Goal: Task Accomplishment & Management: Manage account settings

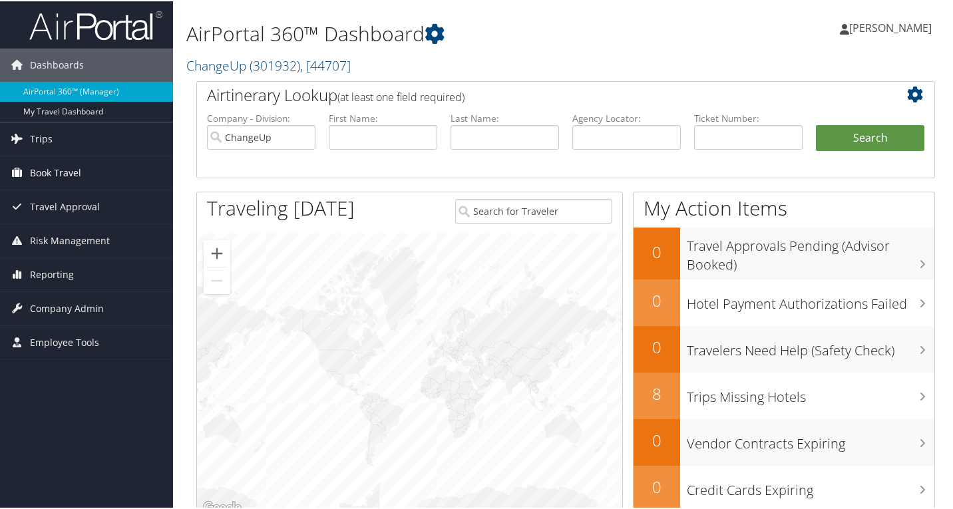
click at [68, 174] on span "Book Travel" at bounding box center [55, 171] width 51 height 33
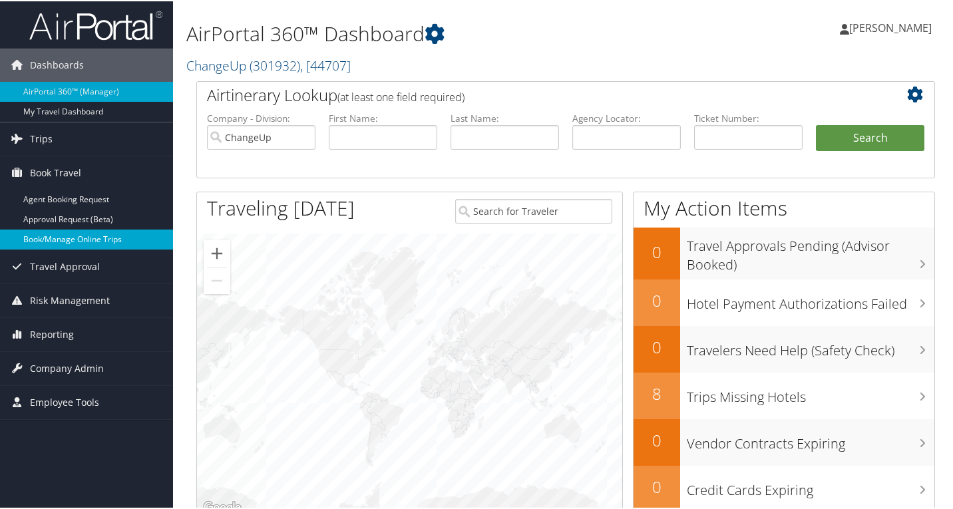
click at [73, 242] on link "Book/Manage Online Trips" at bounding box center [86, 238] width 173 height 20
click at [56, 359] on span "Company Admin" at bounding box center [67, 367] width 74 height 33
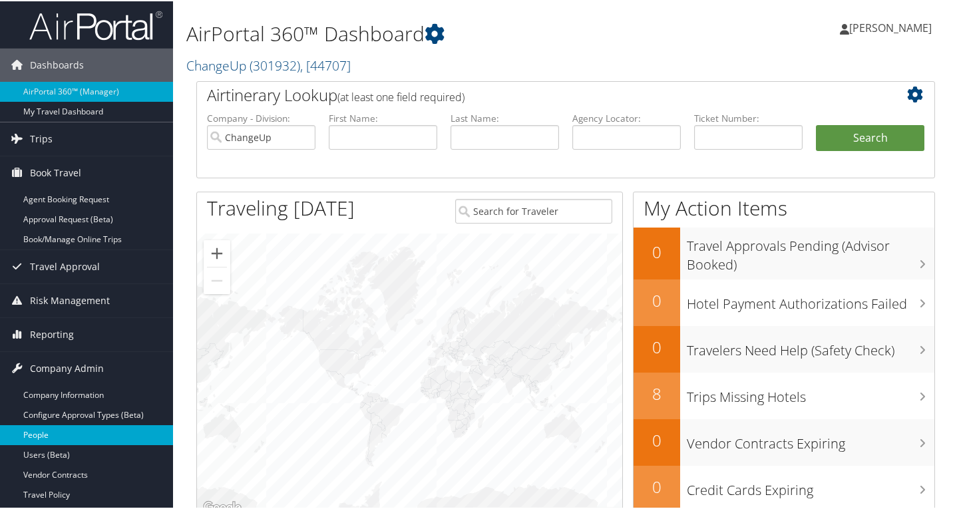
click at [55, 437] on link "People" at bounding box center [86, 434] width 173 height 20
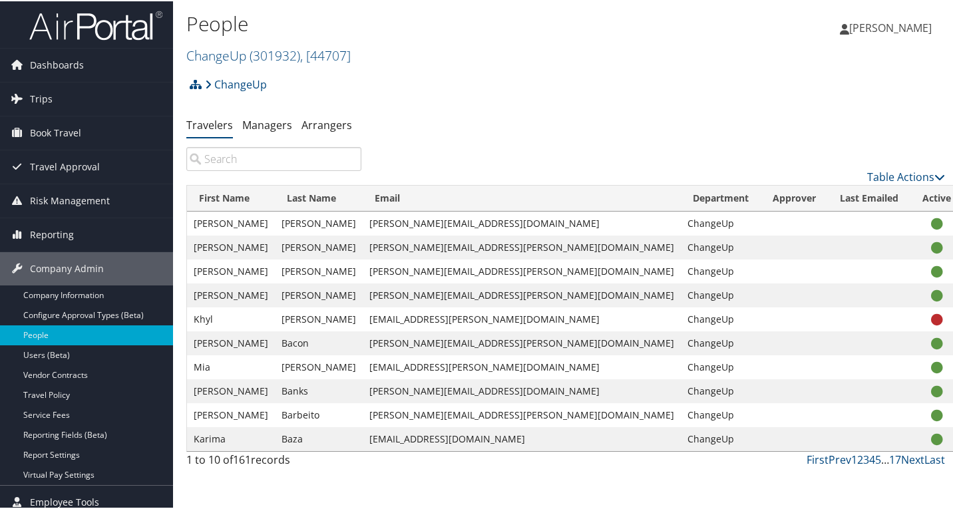
click at [245, 161] on input "search" at bounding box center [273, 158] width 175 height 24
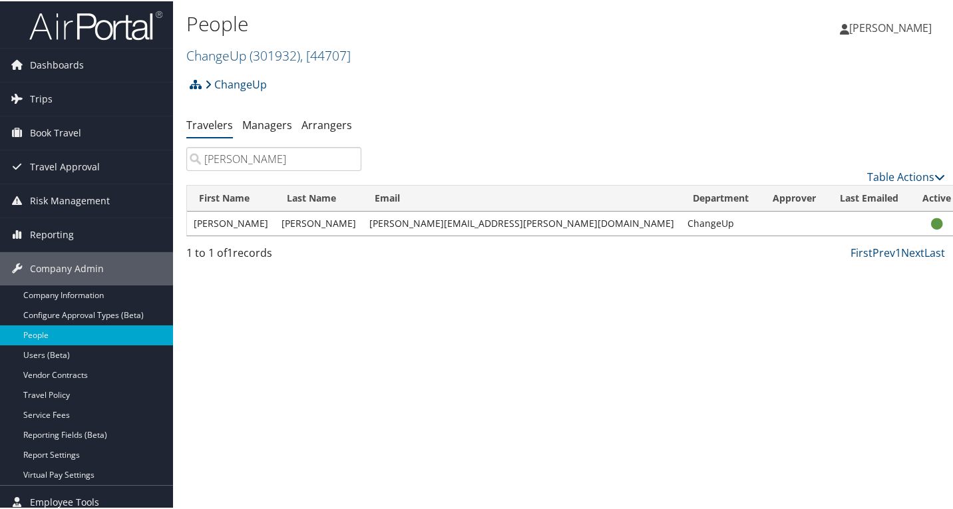
type input "lynn"
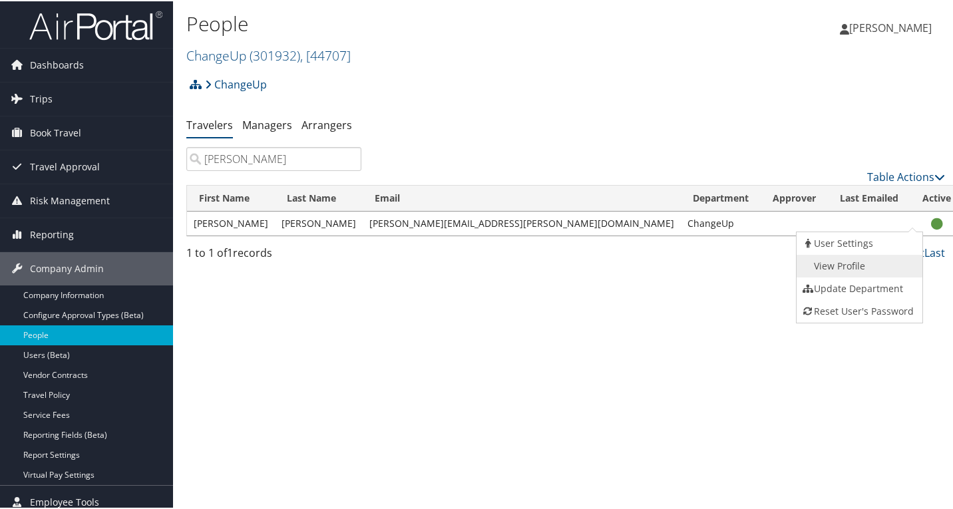
click at [880, 262] on link "View Profile" at bounding box center [857, 264] width 122 height 23
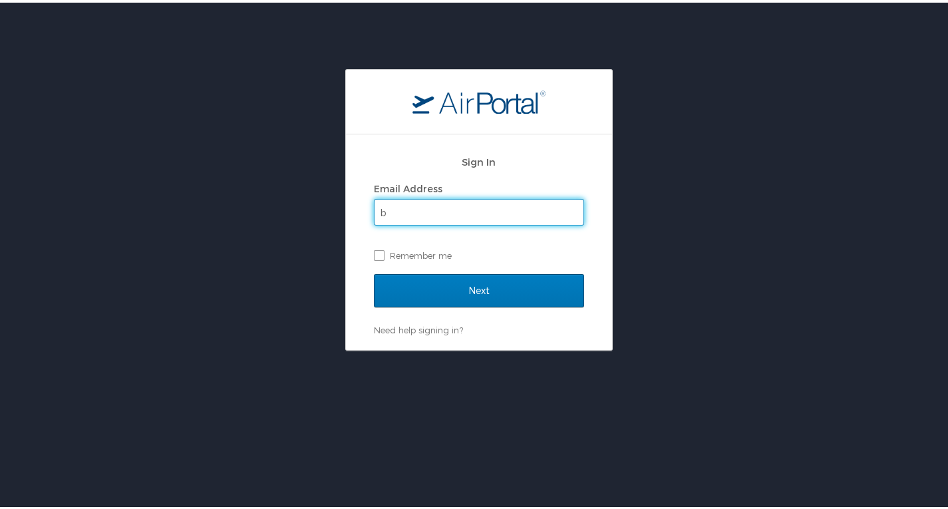
type input "briley.maksel@changeupinc.com"
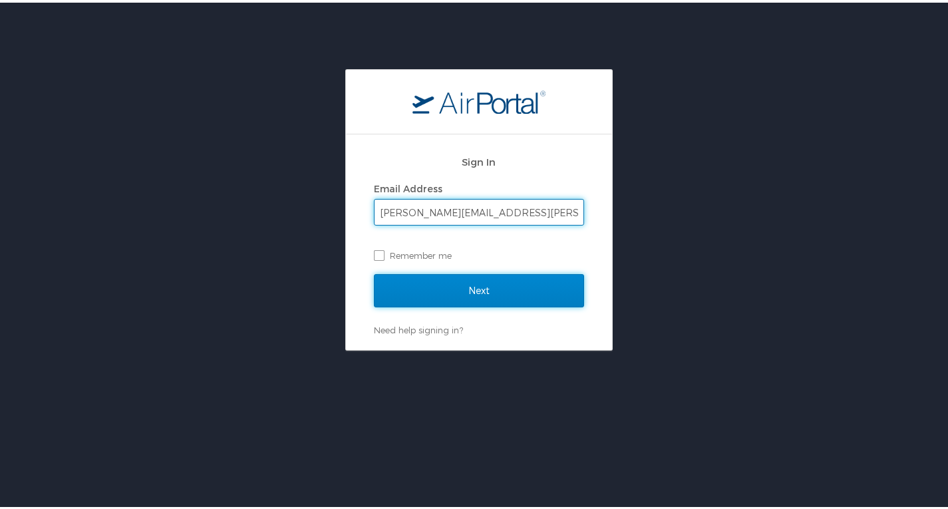
click at [493, 297] on input "Next" at bounding box center [479, 287] width 210 height 33
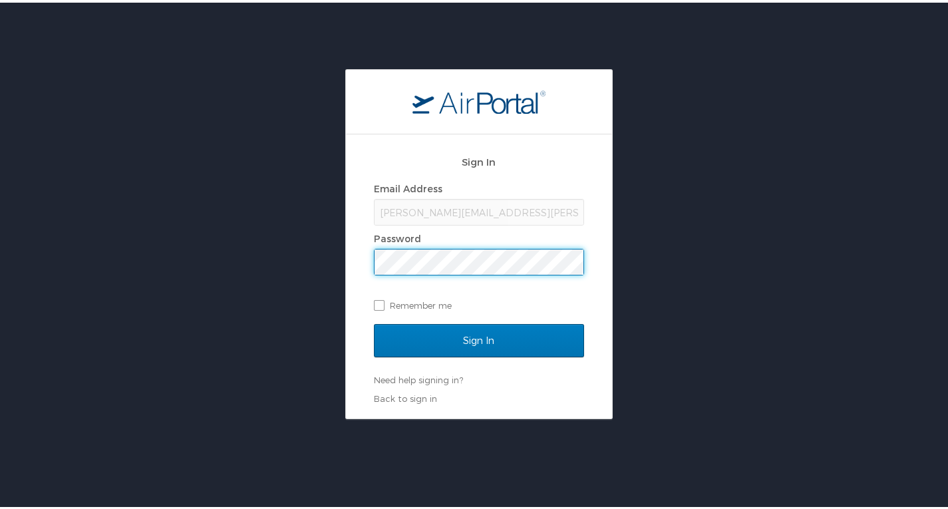
click at [374, 321] on input "Sign In" at bounding box center [479, 337] width 210 height 33
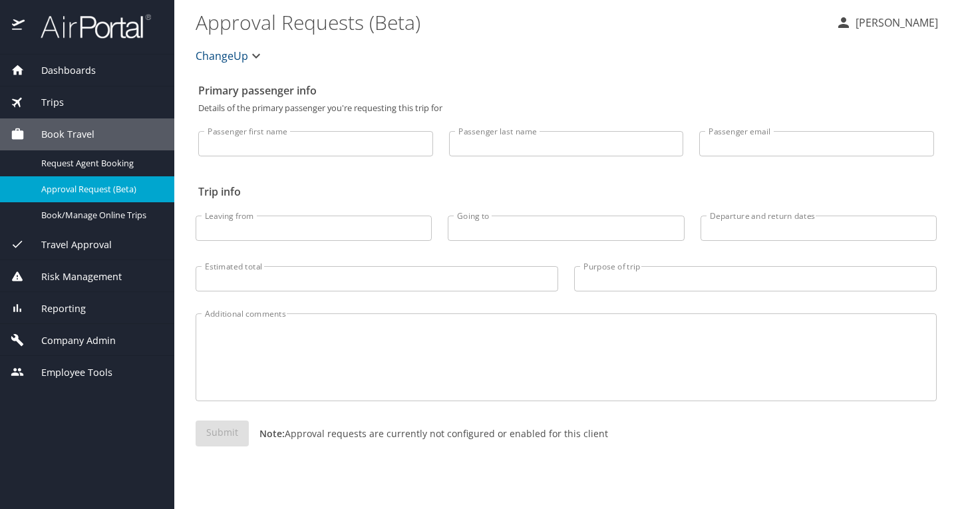
click at [77, 336] on span "Company Admin" at bounding box center [70, 340] width 91 height 15
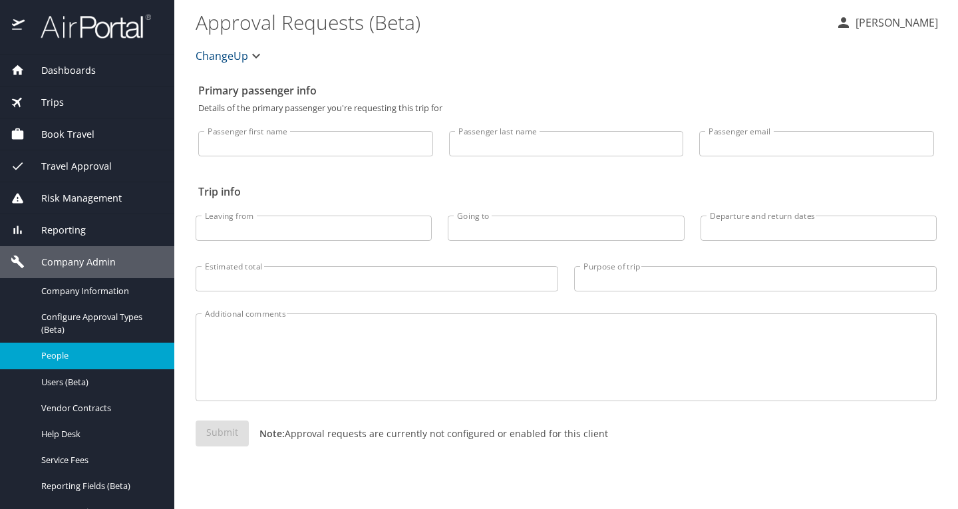
click at [75, 365] on link "People" at bounding box center [87, 356] width 174 height 26
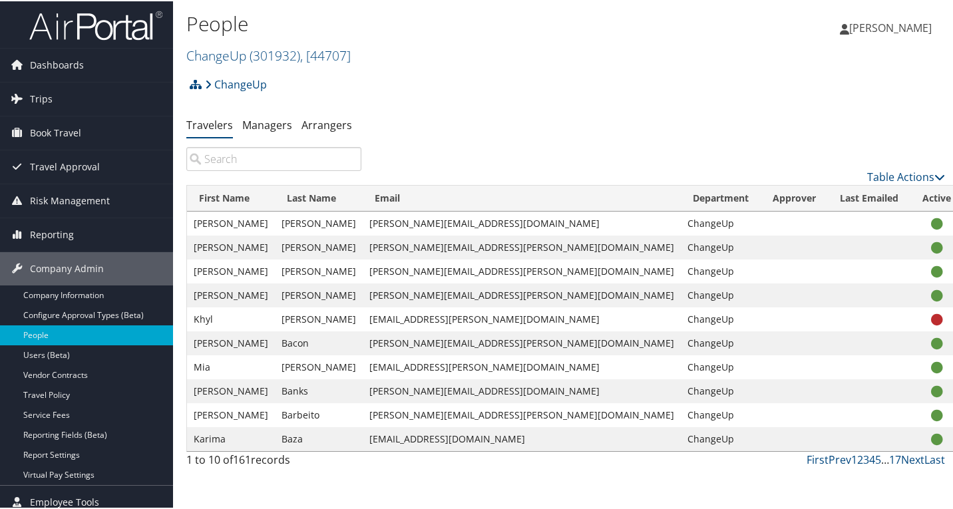
click at [276, 161] on input "search" at bounding box center [273, 158] width 175 height 24
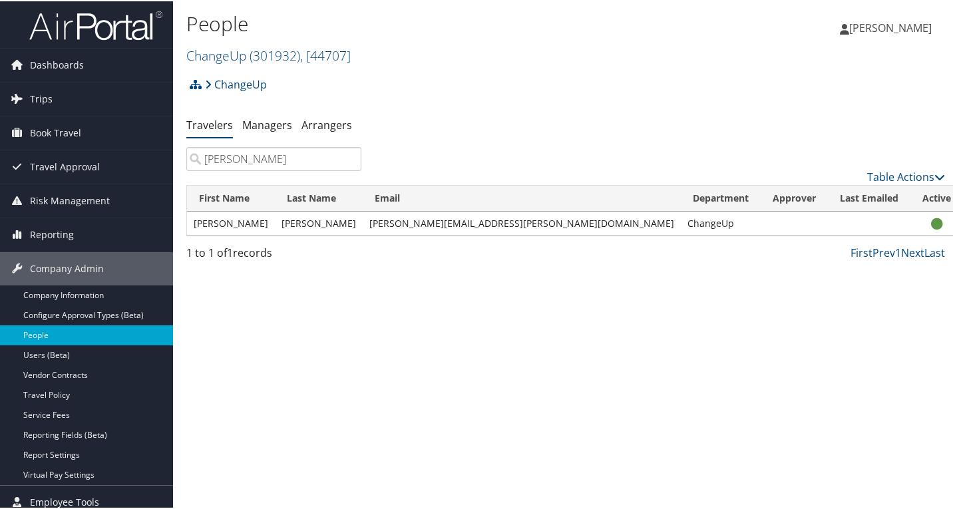
type input "lynn"
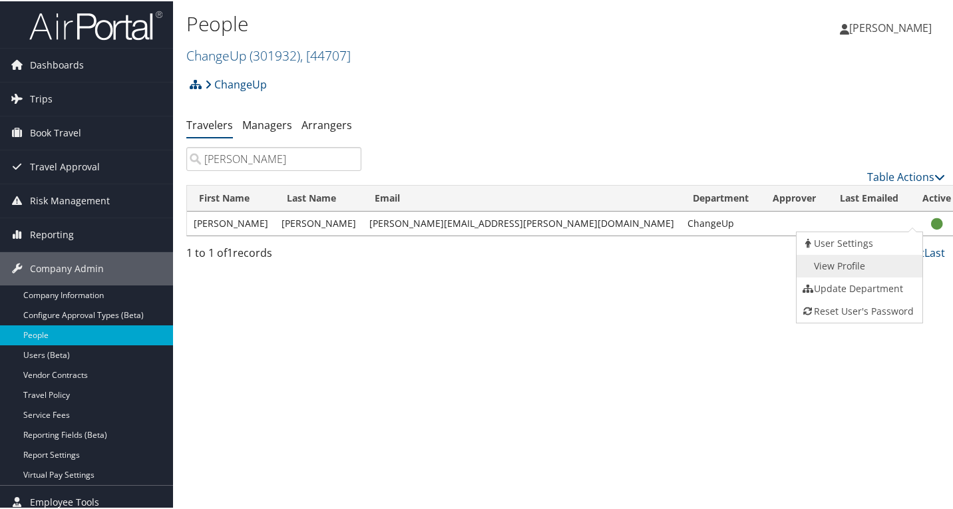
click at [880, 259] on link "View Profile" at bounding box center [857, 264] width 122 height 23
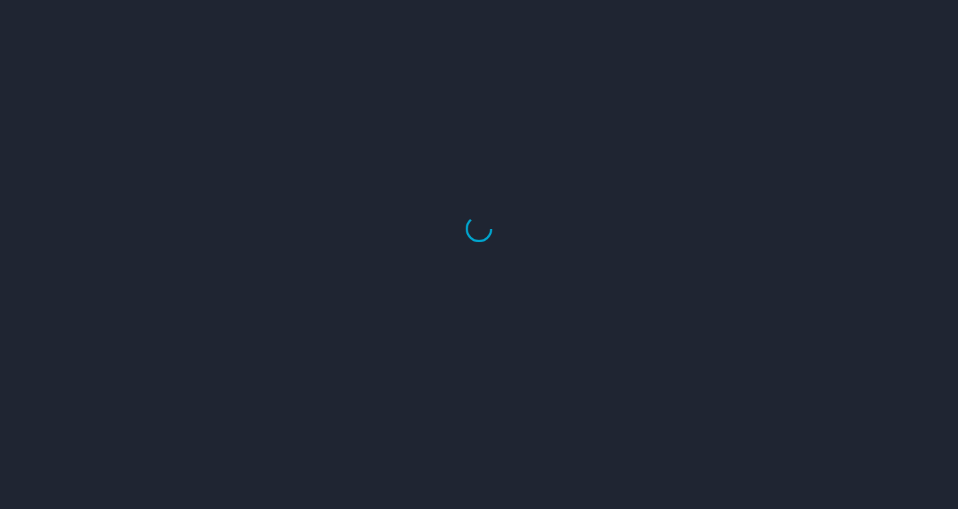
select select "US"
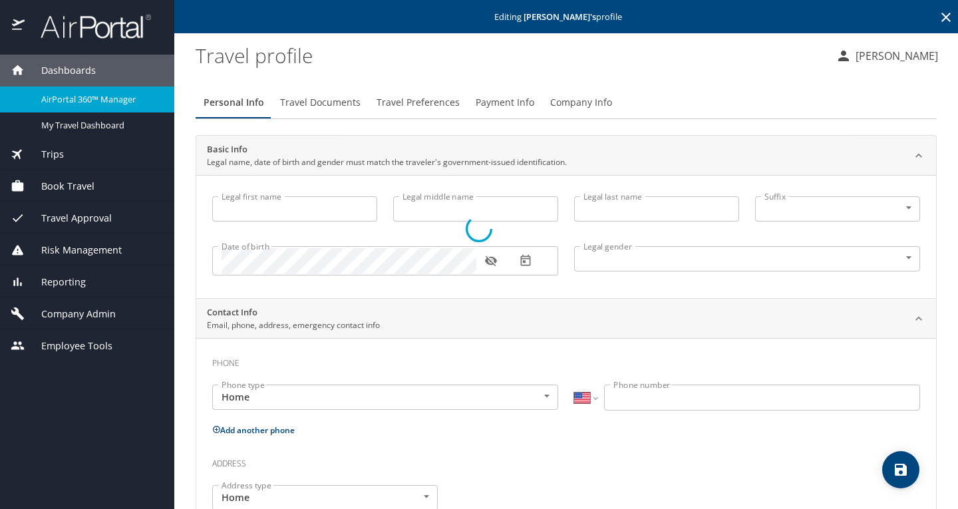
type input "[PERSON_NAME]"
type input "[DEMOGRAPHIC_DATA]"
select select "US"
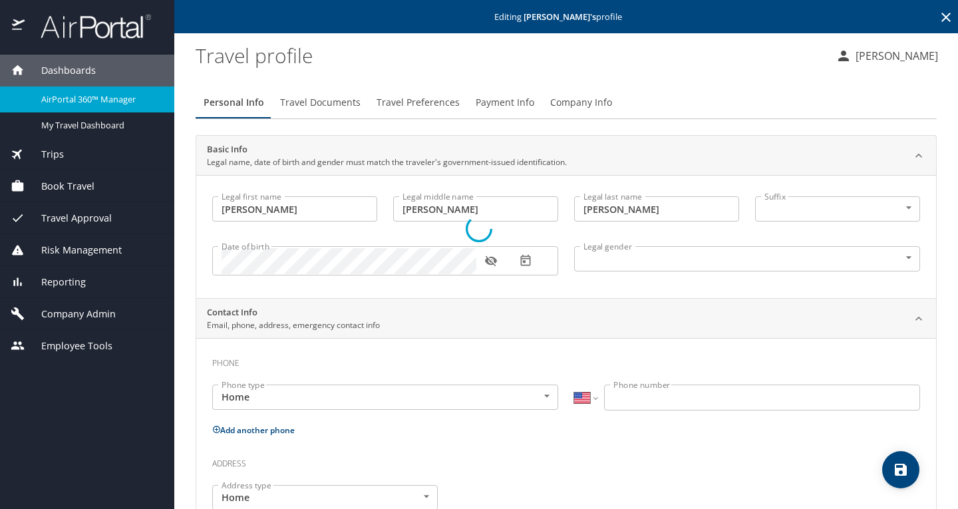
select select "US"
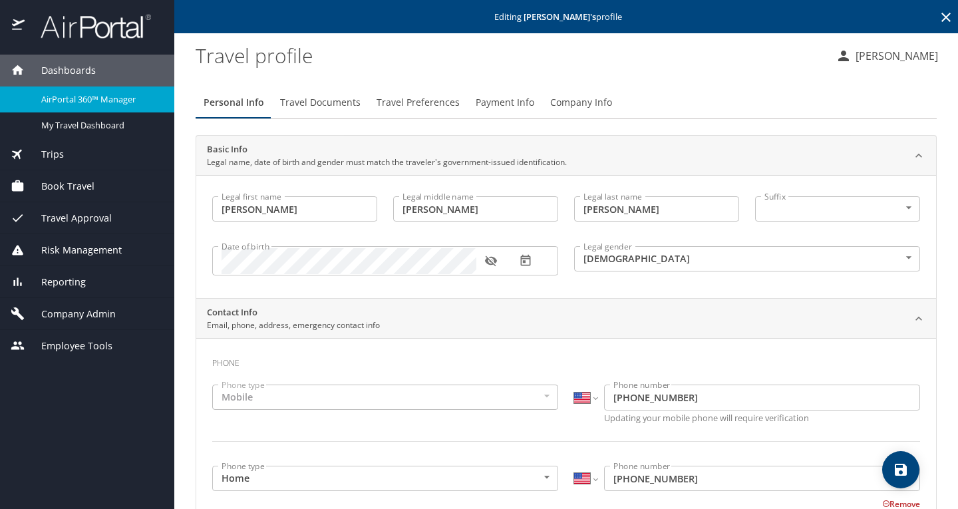
click at [408, 97] on span "Travel Preferences" at bounding box center [418, 102] width 83 height 17
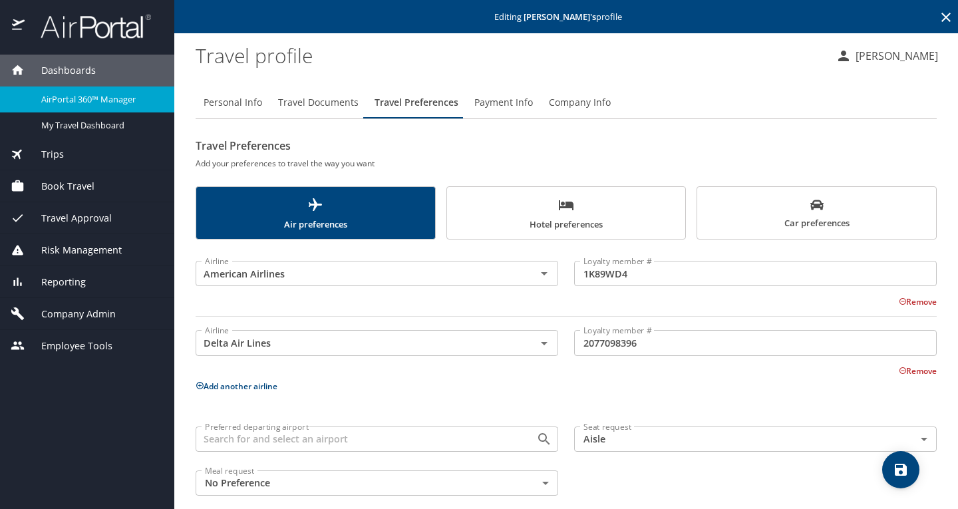
scroll to position [15, 0]
